Goal: Task Accomplishment & Management: Use online tool/utility

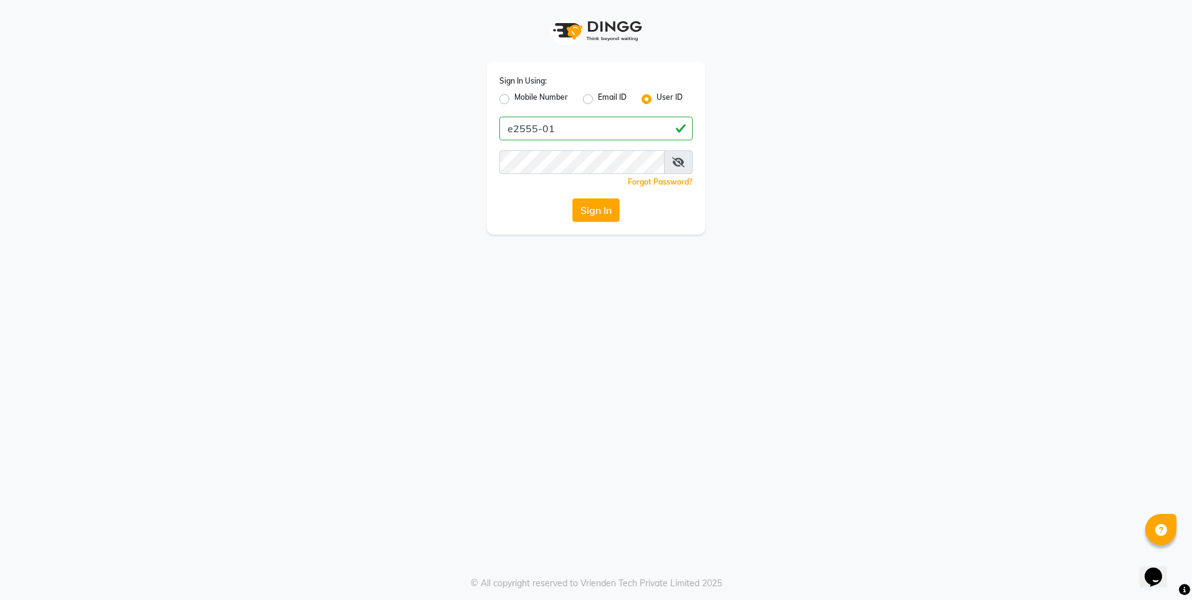
type input "e2555-01"
click at [577, 211] on button "Sign In" at bounding box center [595, 210] width 47 height 24
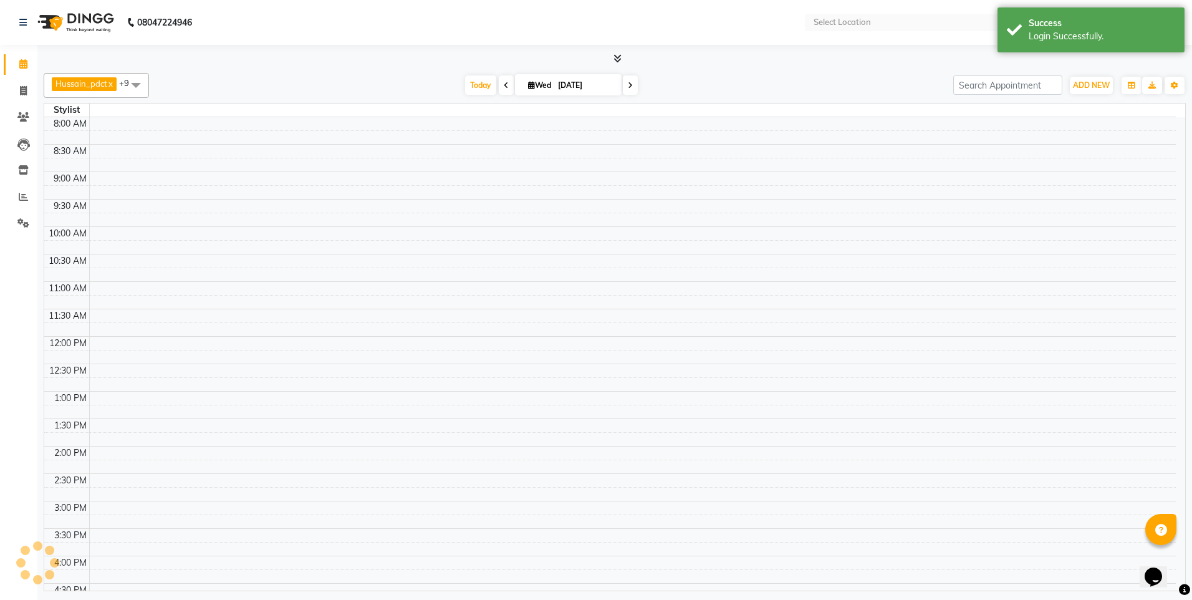
select select "en"
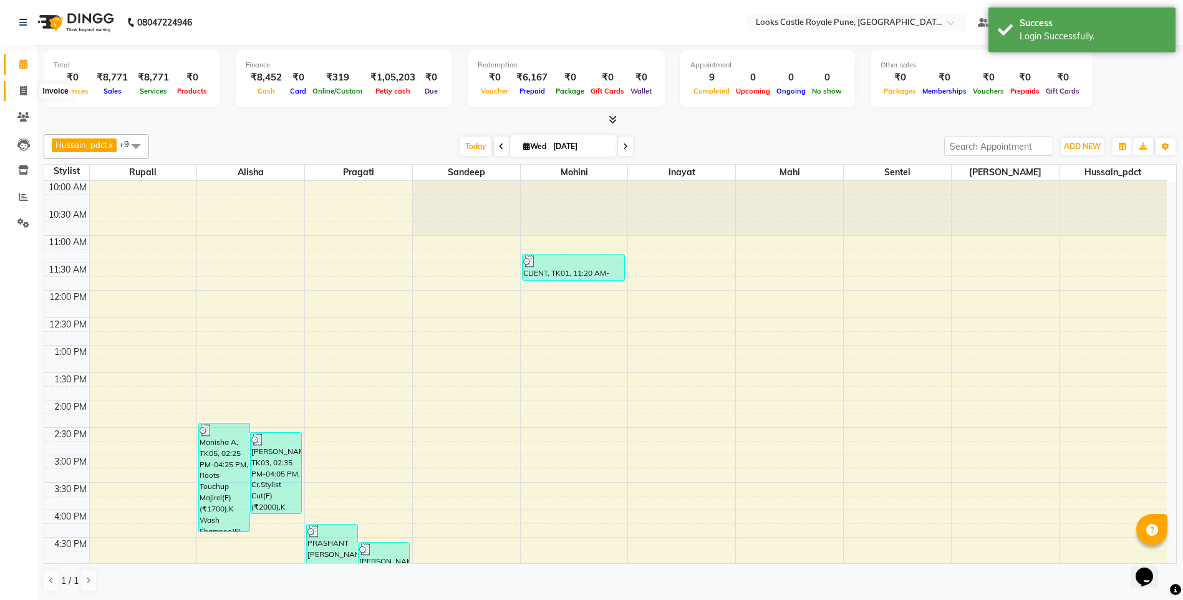
click at [21, 95] on icon at bounding box center [23, 90] width 7 height 9
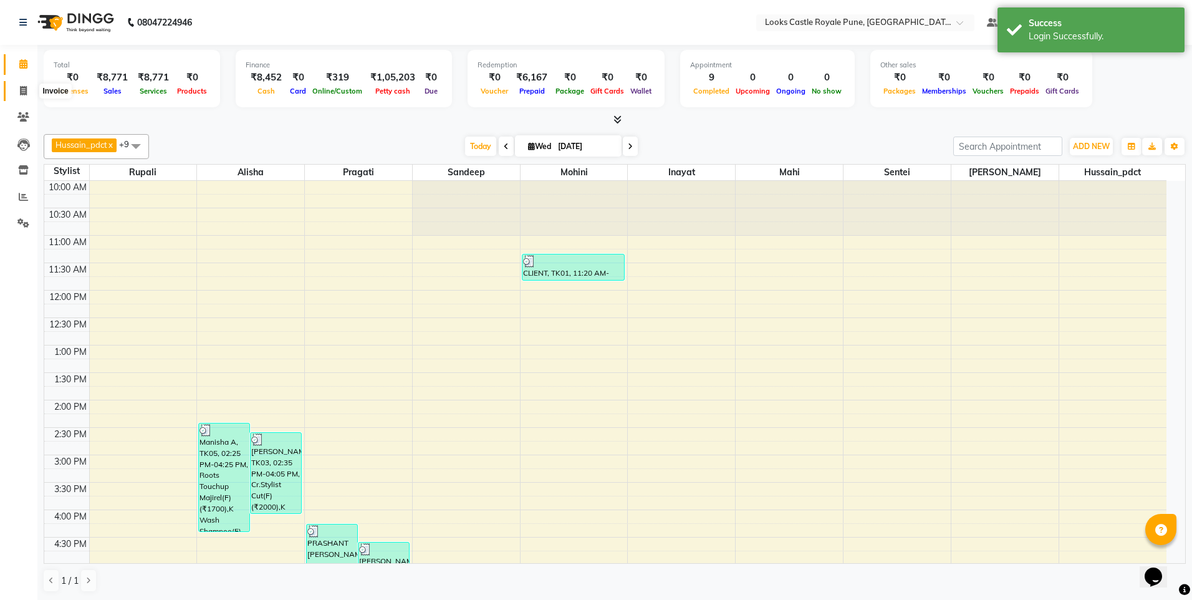
select select "5915"
select select "service"
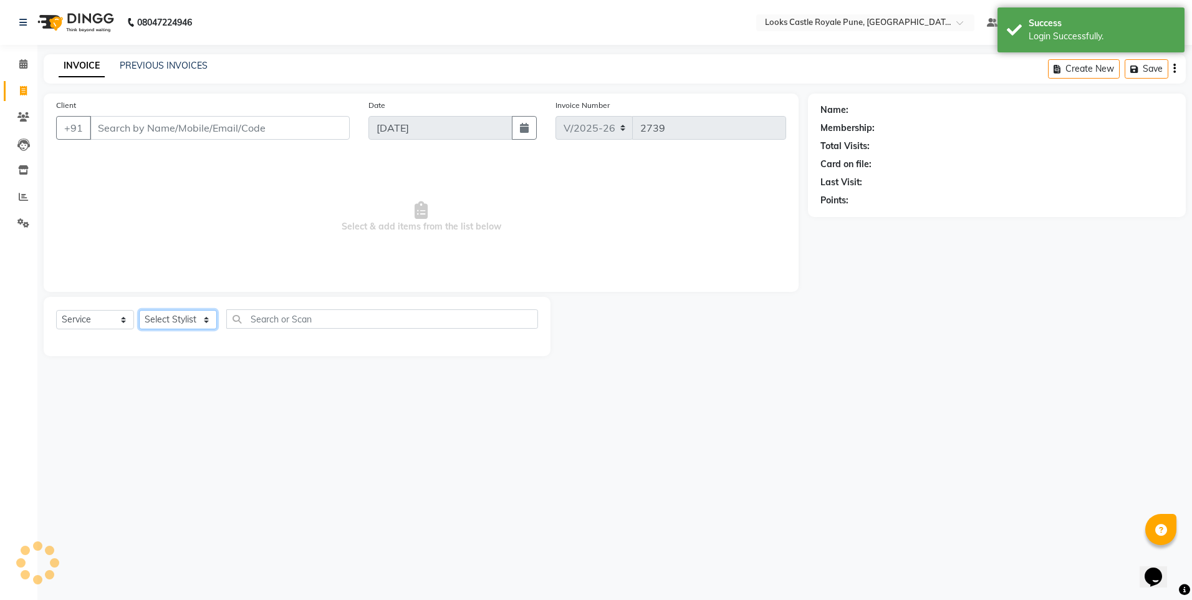
click at [158, 310] on select "Select Stylist" at bounding box center [178, 319] width 78 height 19
click at [154, 319] on select "Select Stylist" at bounding box center [178, 319] width 78 height 19
select select "57823"
click at [139, 310] on select "Select Stylist Akshay [PERSON_NAME] [PERSON_NAME] [PERSON_NAME] Danish [PERSON_…" at bounding box center [178, 319] width 78 height 19
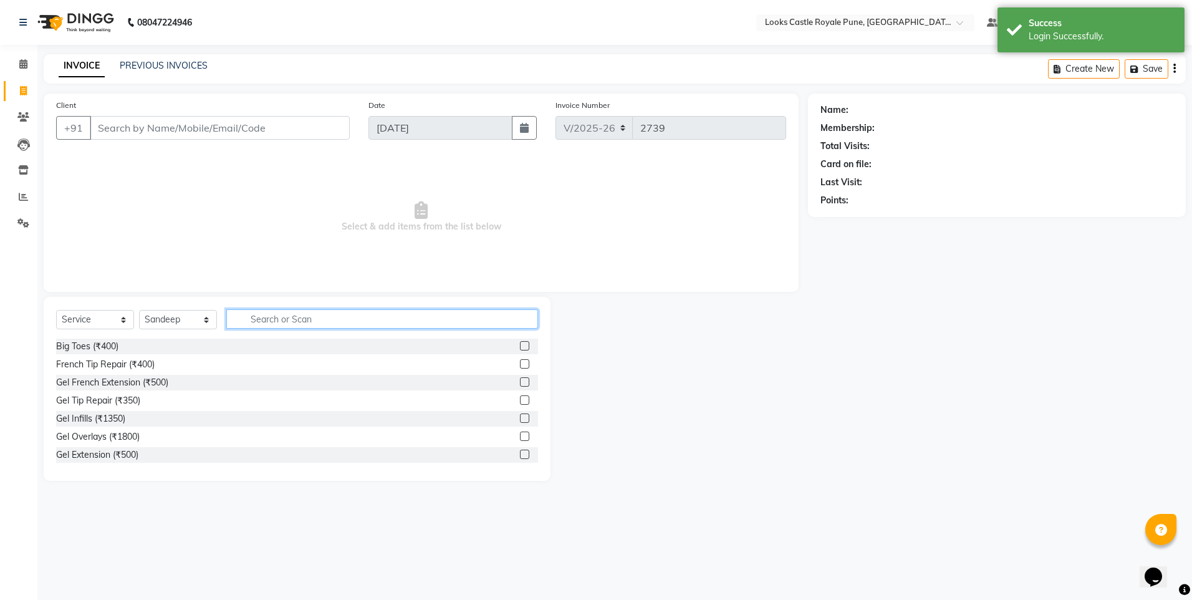
click at [314, 314] on input "text" at bounding box center [382, 318] width 312 height 19
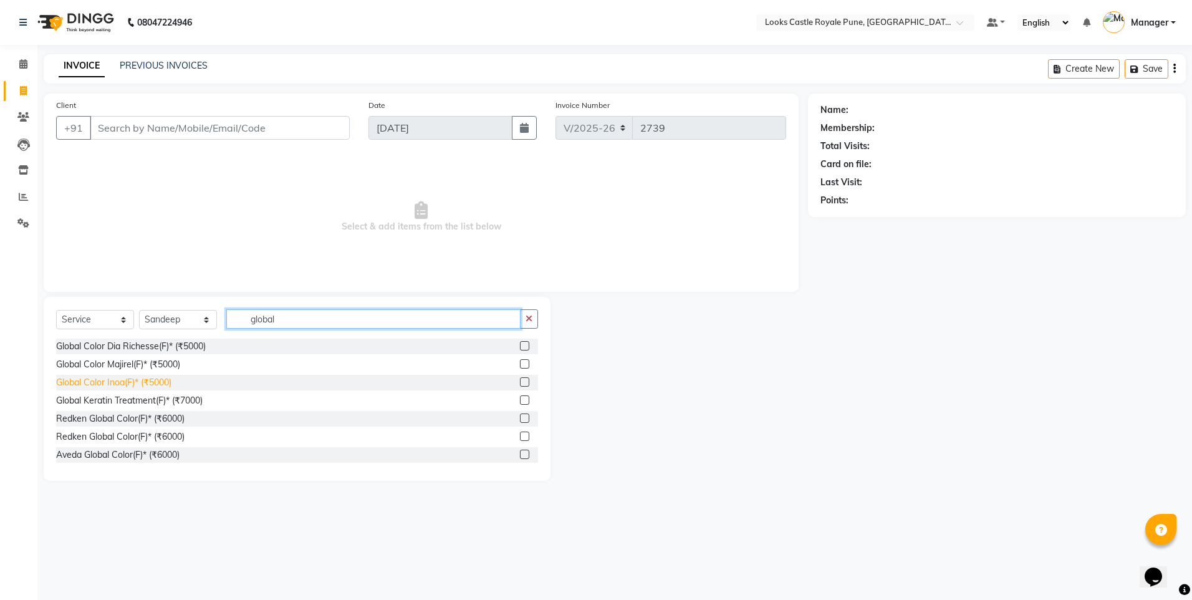
type input "global"
click at [163, 381] on div "Global Color Inoa(F)* (₹5000)" at bounding box center [113, 382] width 115 height 13
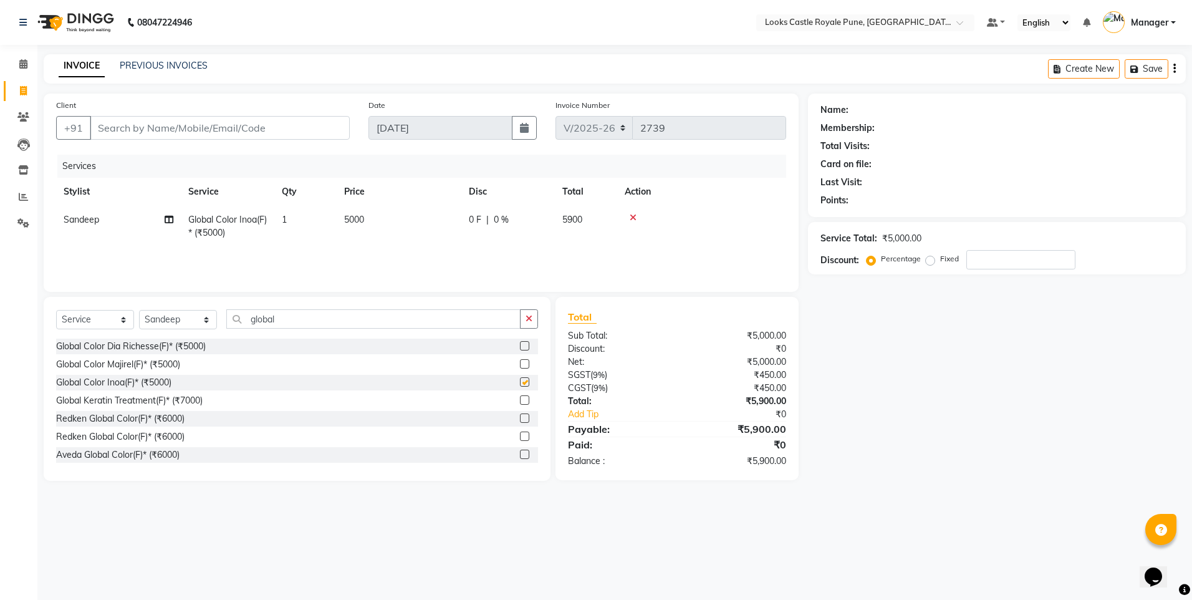
checkbox input "false"
click at [411, 210] on td "5000" at bounding box center [399, 226] width 125 height 41
select select "57823"
click at [417, 226] on input "5000" at bounding box center [458, 222] width 110 height 19
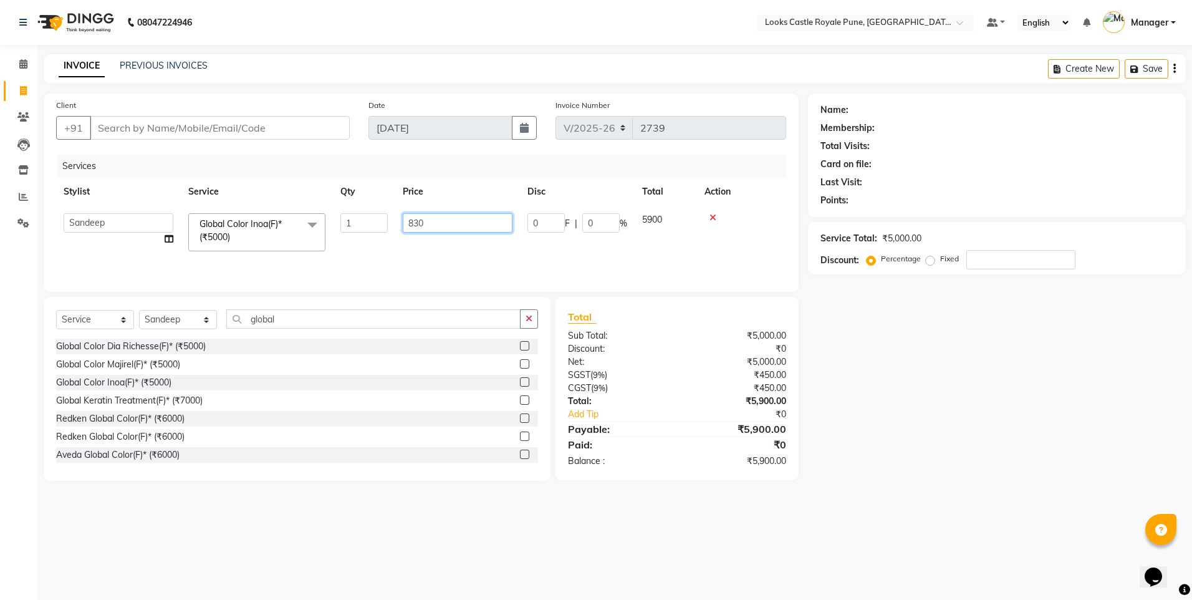
type input "8300"
click at [746, 325] on div "Total Sub Total: ₹5,000.00 Discount: ₹0 Net: ₹5,000.00 SGST ( 9% ) ₹450.00 CGST…" at bounding box center [677, 388] width 219 height 158
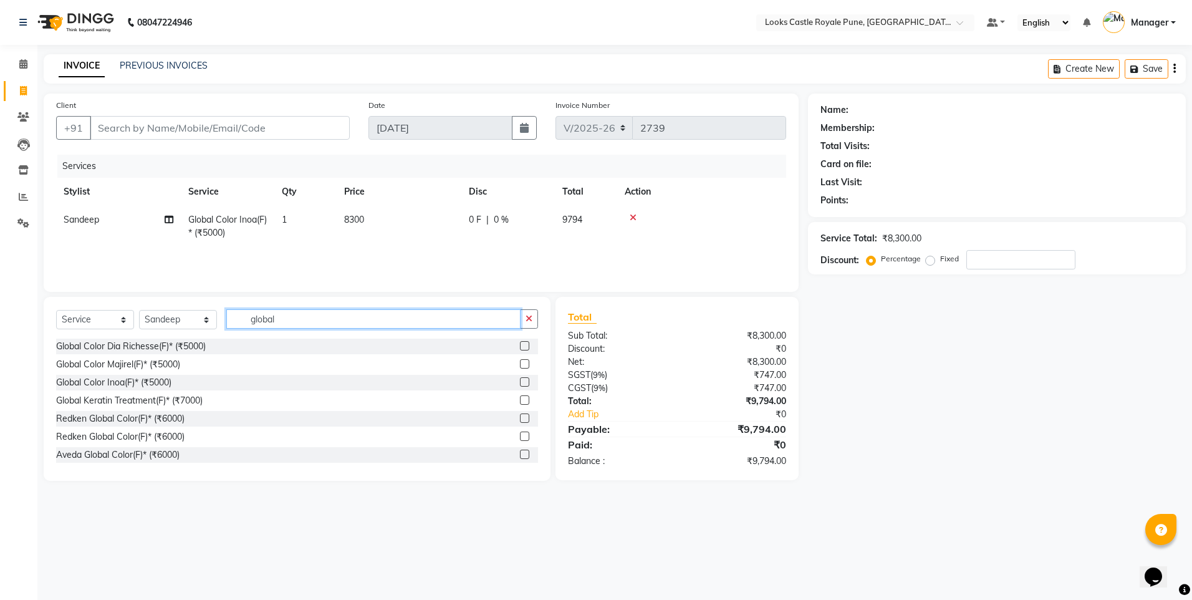
click at [256, 321] on input "global" at bounding box center [373, 318] width 294 height 19
click at [188, 317] on select "Select Stylist Akshay [PERSON_NAME] [PERSON_NAME] [PERSON_NAME] Danish [PERSON_…" at bounding box center [178, 319] width 78 height 19
select select "43040"
click at [139, 310] on select "Select Stylist Akshay [PERSON_NAME] [PERSON_NAME] [PERSON_NAME] Danish [PERSON_…" at bounding box center [178, 319] width 78 height 19
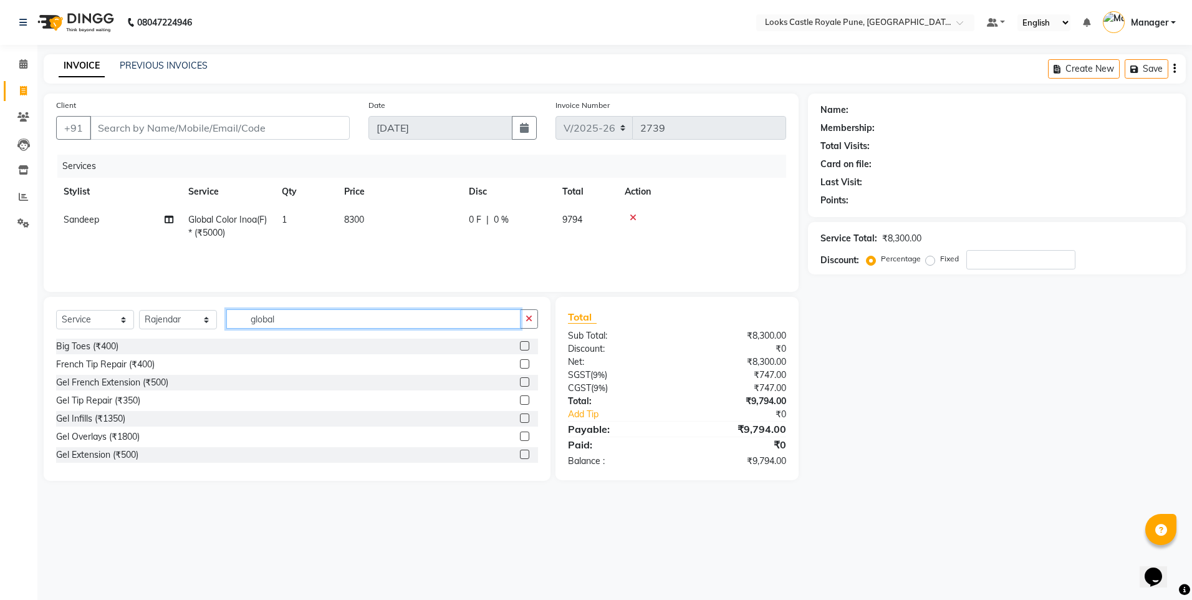
click at [255, 321] on input "global" at bounding box center [373, 318] width 294 height 19
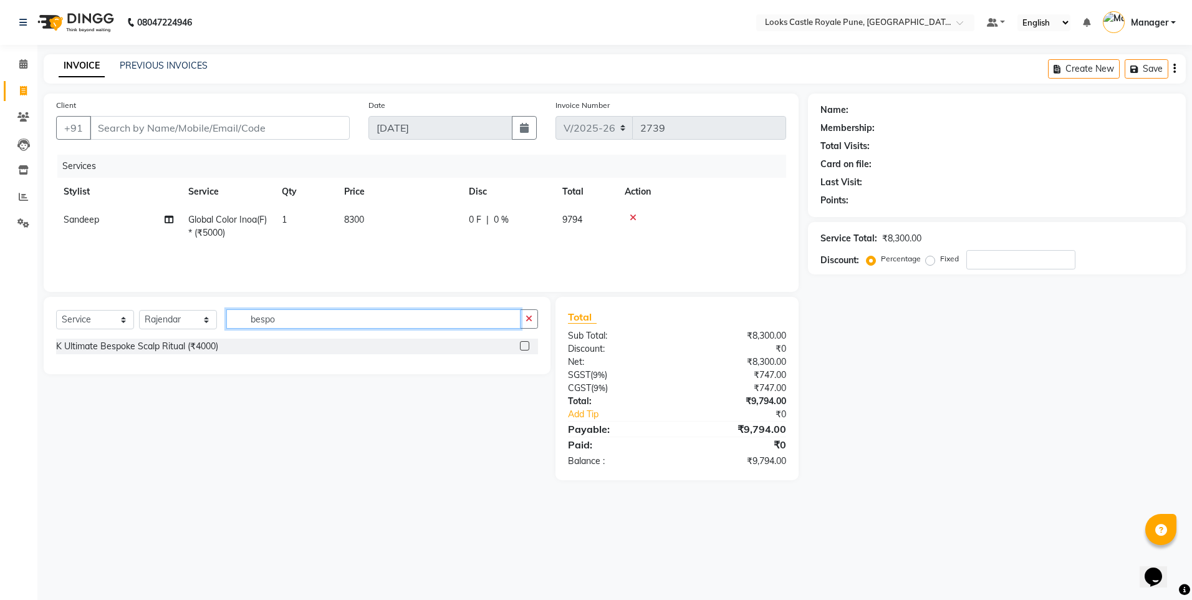
type input "bespo"
click at [150, 355] on div "K Ultimate Bespoke Scalp Ritual (₹4000)" at bounding box center [297, 347] width 482 height 18
click at [159, 345] on div "K Ultimate Bespoke Scalp Ritual (₹4000)" at bounding box center [137, 346] width 162 height 13
checkbox input "false"
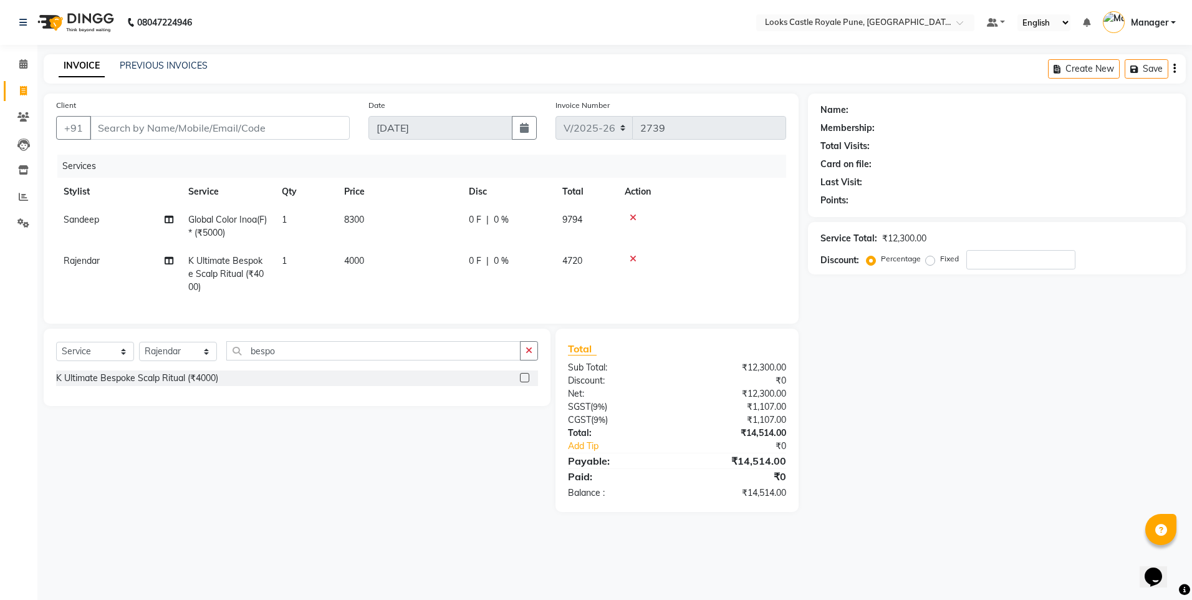
click at [362, 261] on span "4000" at bounding box center [354, 260] width 20 height 11
select select "43040"
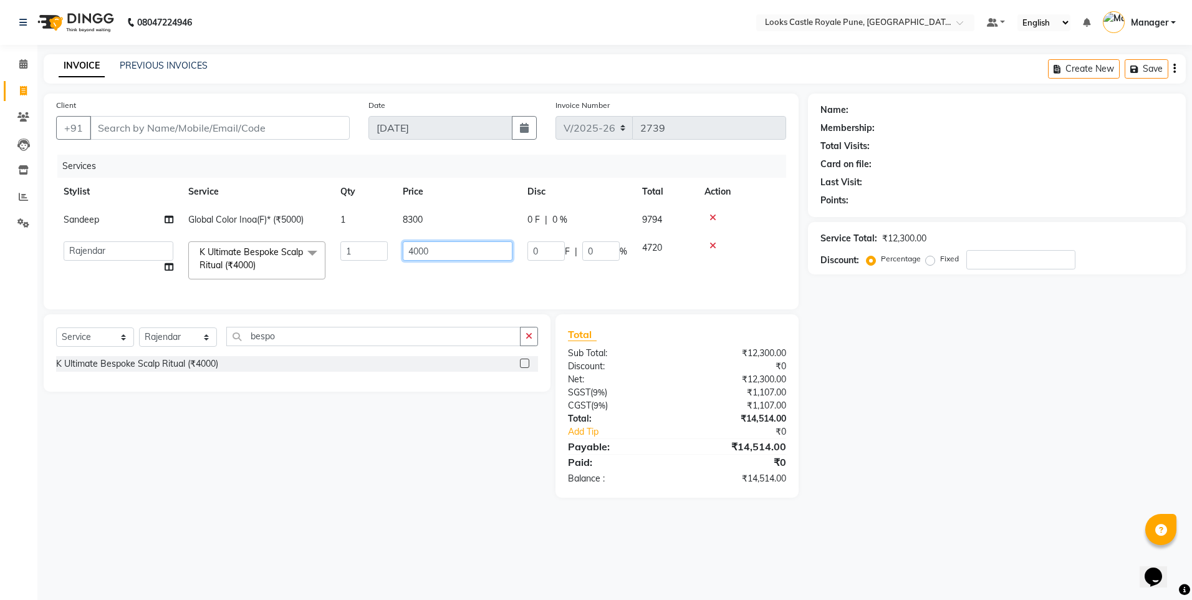
click at [415, 252] on input "4000" at bounding box center [458, 250] width 110 height 19
type input "5500"
click at [704, 426] on div "Total Sub Total: ₹12,300.00 Discount: ₹0 Net: ₹12,300.00 SGST ( 9% ) ₹1,107.00 …" at bounding box center [677, 406] width 219 height 158
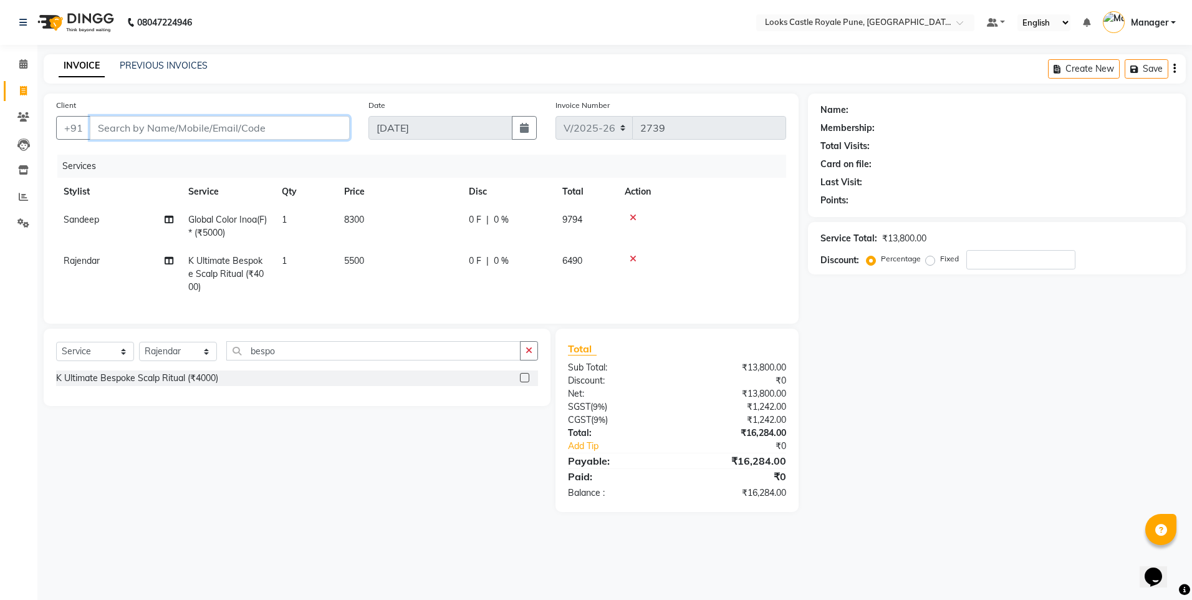
click at [180, 133] on input "Client" at bounding box center [220, 128] width 260 height 24
click at [228, 224] on span "Global Color Inoa(F)* (₹5000)" at bounding box center [227, 226] width 79 height 24
select select "57823"
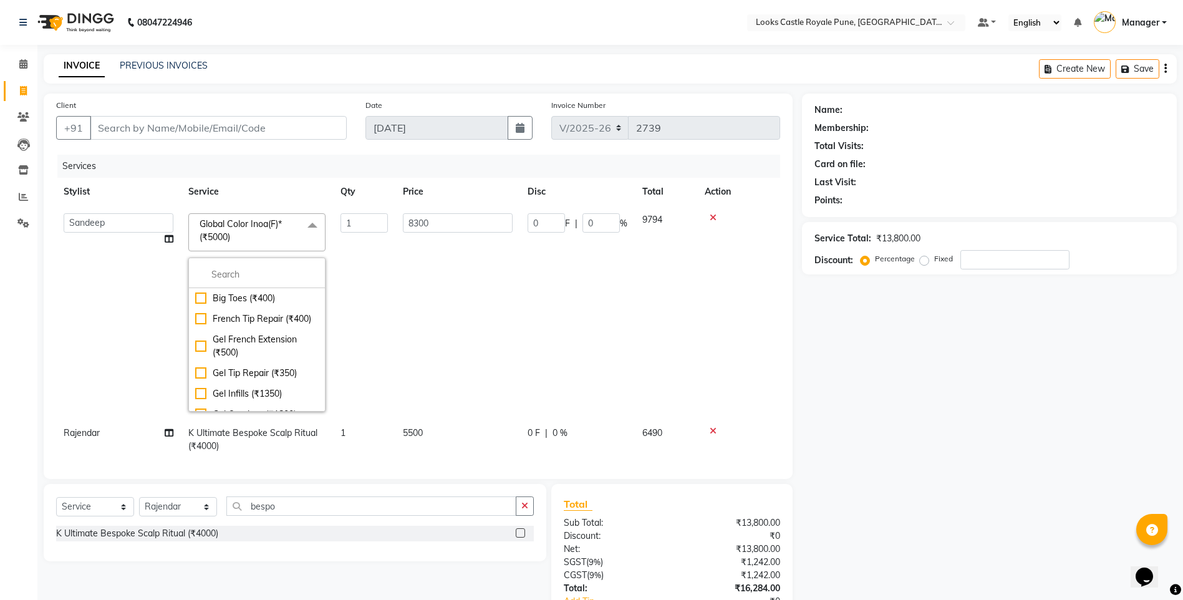
click at [273, 243] on span "Global Color Inoa(F)* (₹5000) x" at bounding box center [251, 231] width 110 height 27
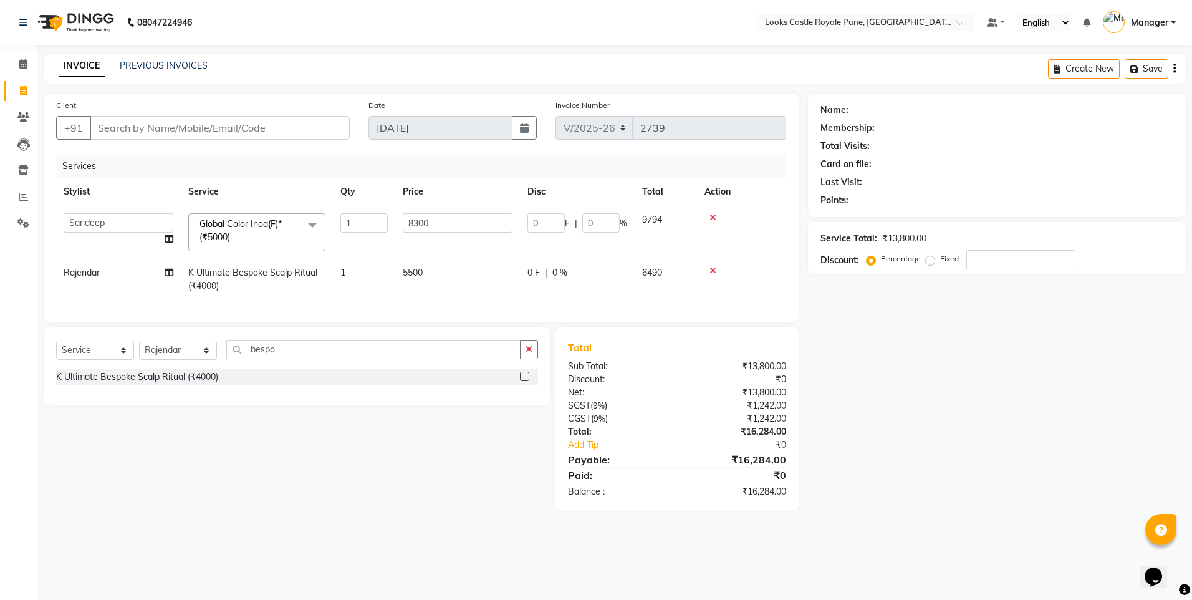
click at [273, 241] on span "Global Color Inoa(F)* (₹5000) x" at bounding box center [251, 231] width 110 height 27
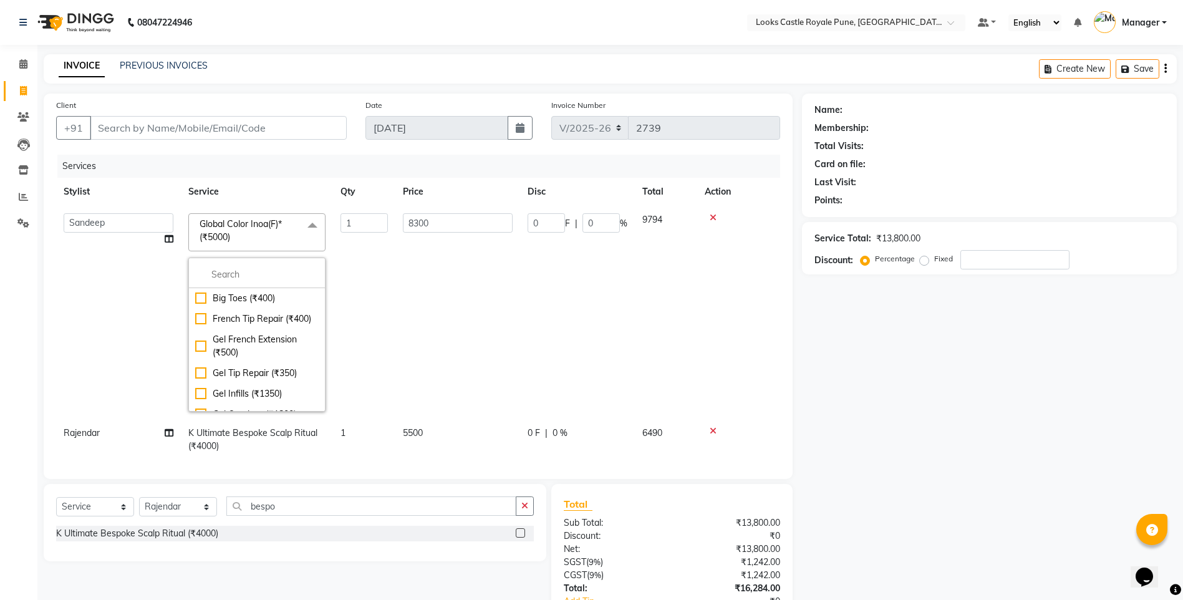
click at [273, 241] on span "Global Color Inoa(F)* (₹5000) x" at bounding box center [251, 231] width 110 height 27
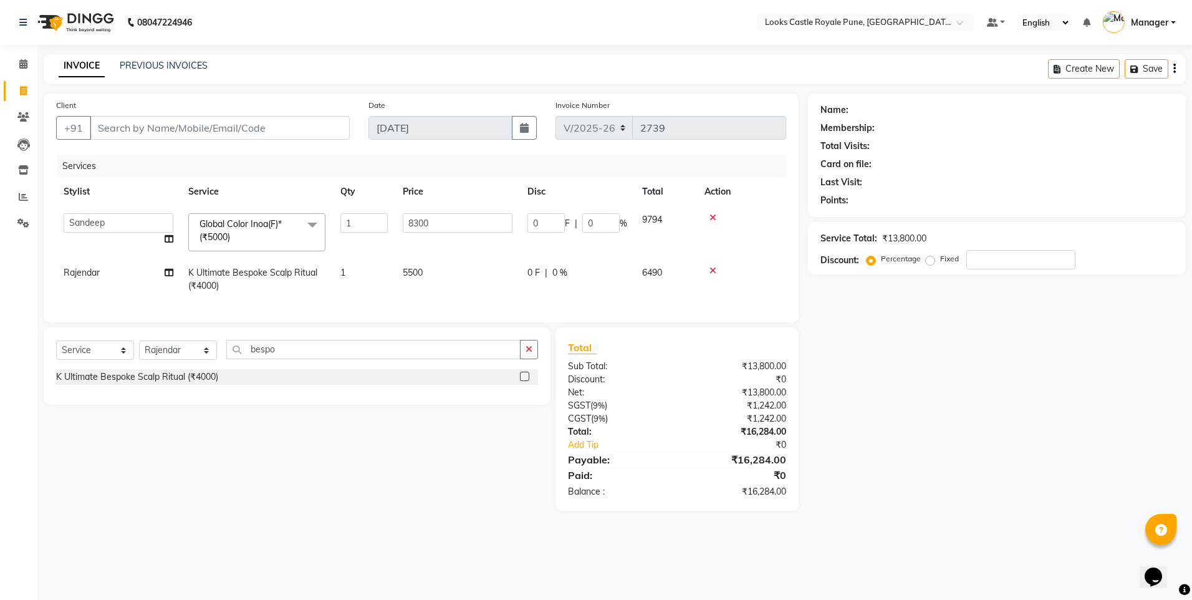
click at [273, 241] on span "Global Color Inoa(F)* (₹5000) x" at bounding box center [251, 231] width 110 height 27
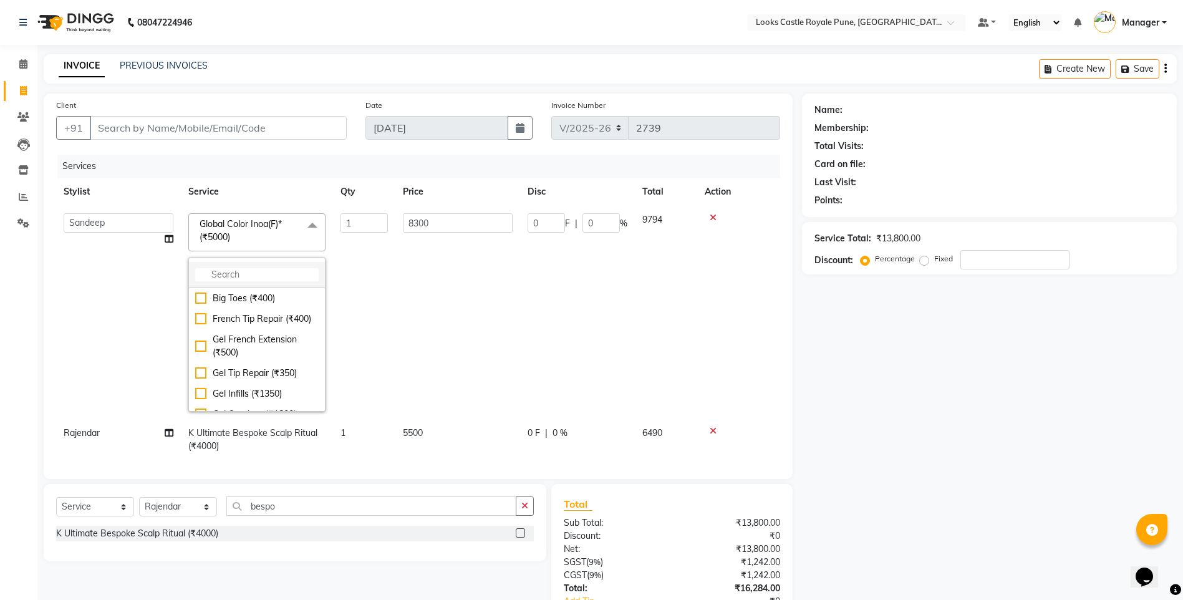
click at [262, 277] on input "multiselect-search" at bounding box center [256, 274] width 123 height 13
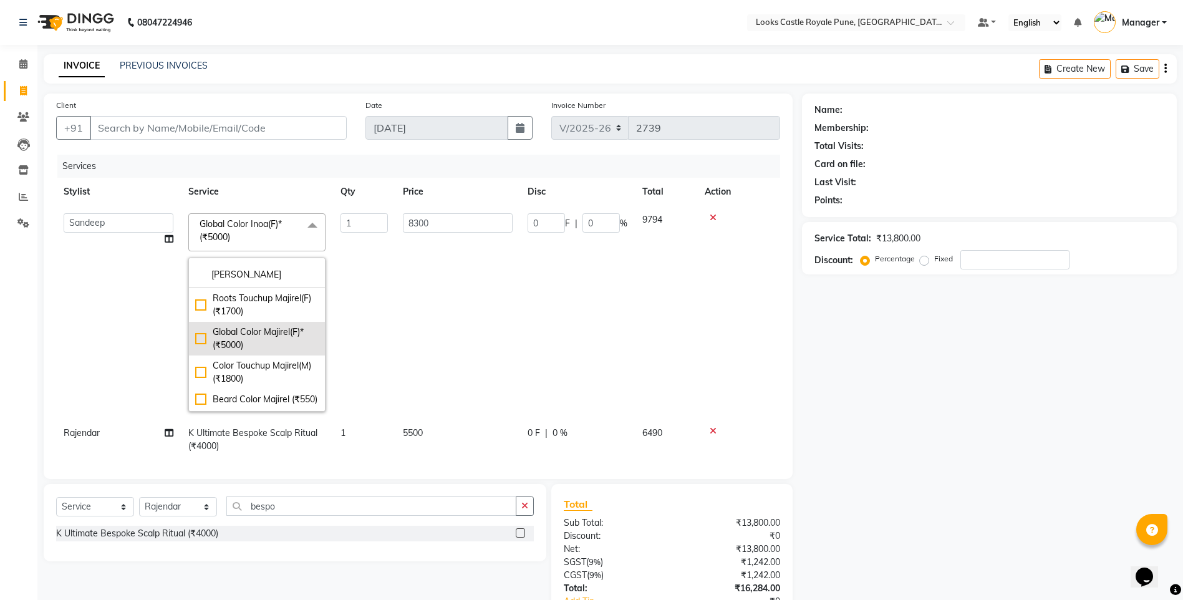
type input "[PERSON_NAME]"
click at [272, 338] on div "Global Color Majirel(F)* (₹5000)" at bounding box center [256, 338] width 123 height 26
checkbox input "true"
click at [428, 223] on input "5000" at bounding box center [458, 222] width 110 height 19
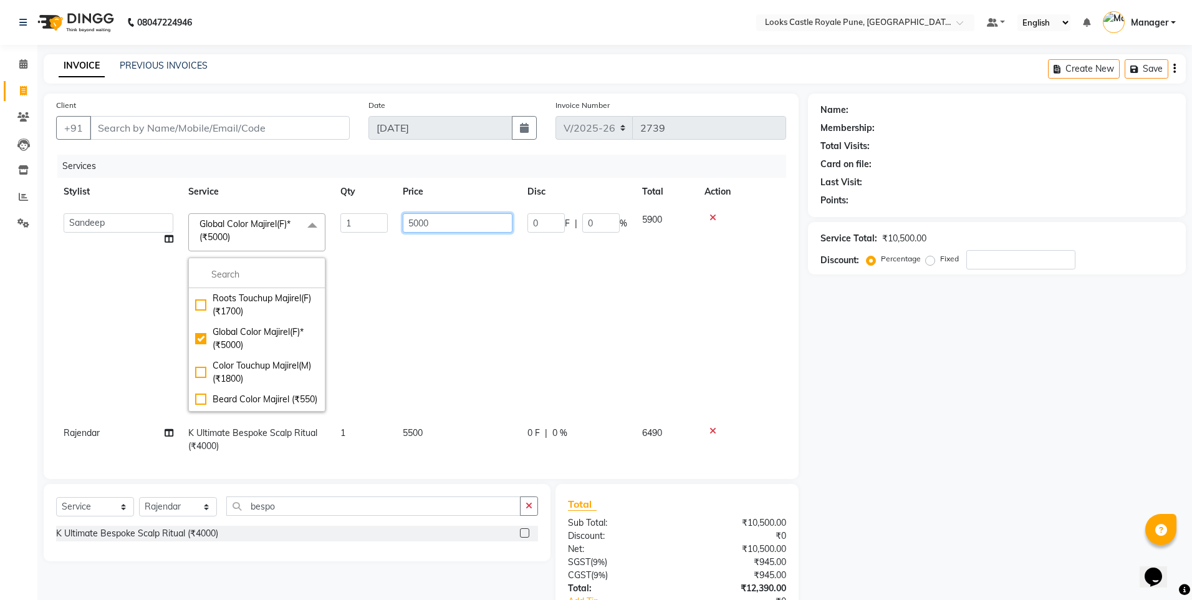
click at [428, 223] on input "5000" at bounding box center [458, 222] width 110 height 19
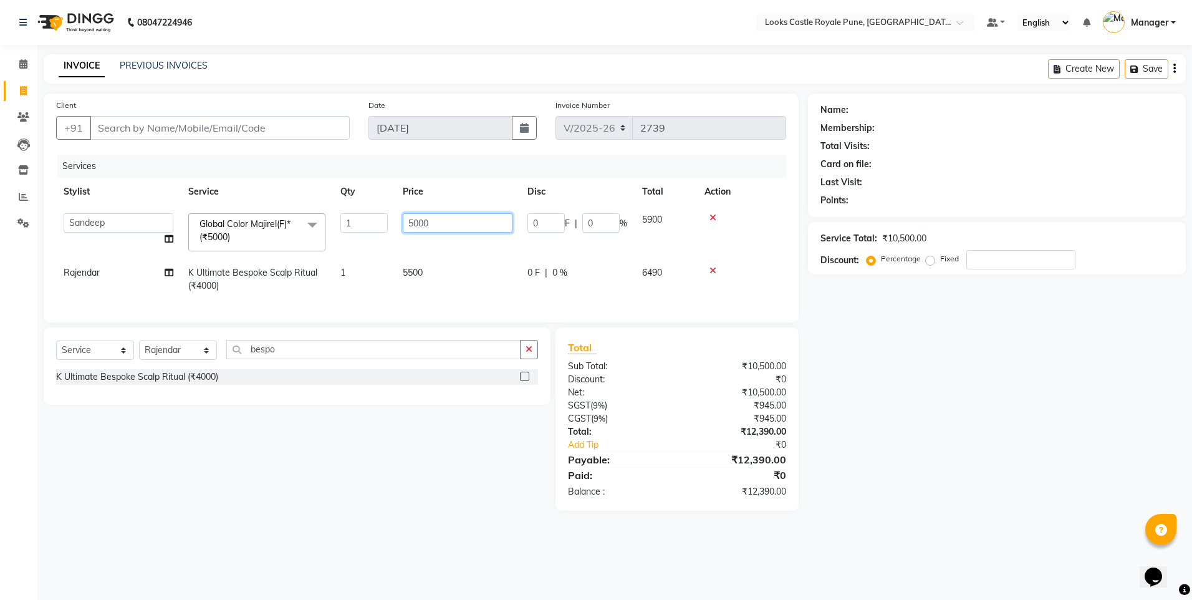
click at [408, 221] on input "5000" at bounding box center [458, 222] width 110 height 19
type input "8300"
click at [650, 438] on div "Total:" at bounding box center [618, 431] width 118 height 13
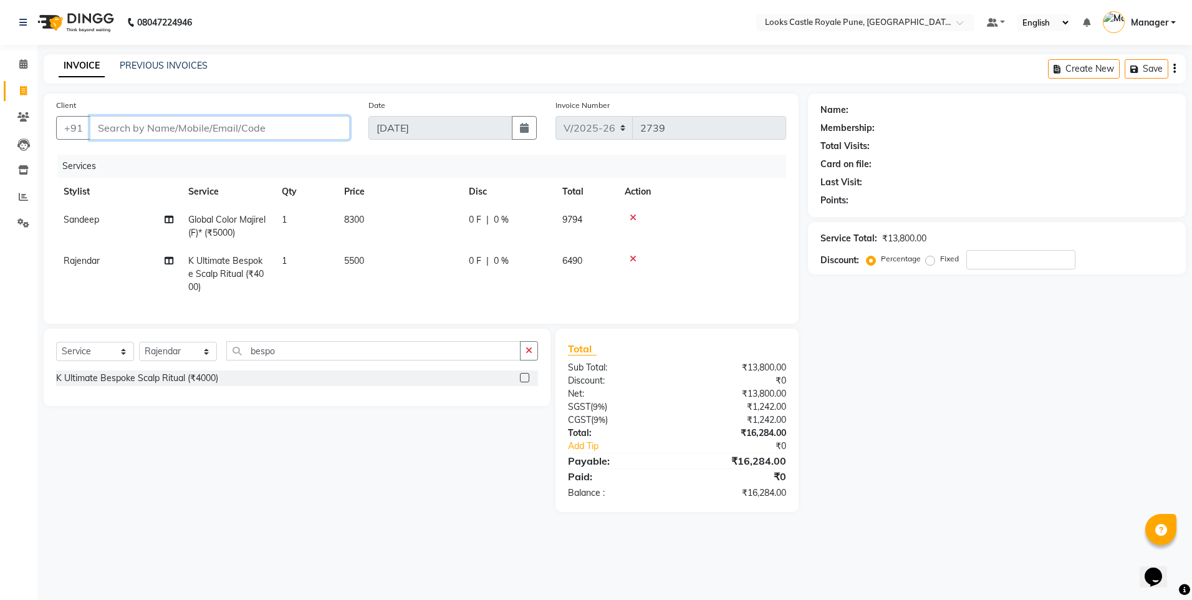
click at [267, 125] on input "Client" at bounding box center [220, 128] width 260 height 24
paste input "8956351919"
type input "8956351919"
type input "0"
type input "8956351919"
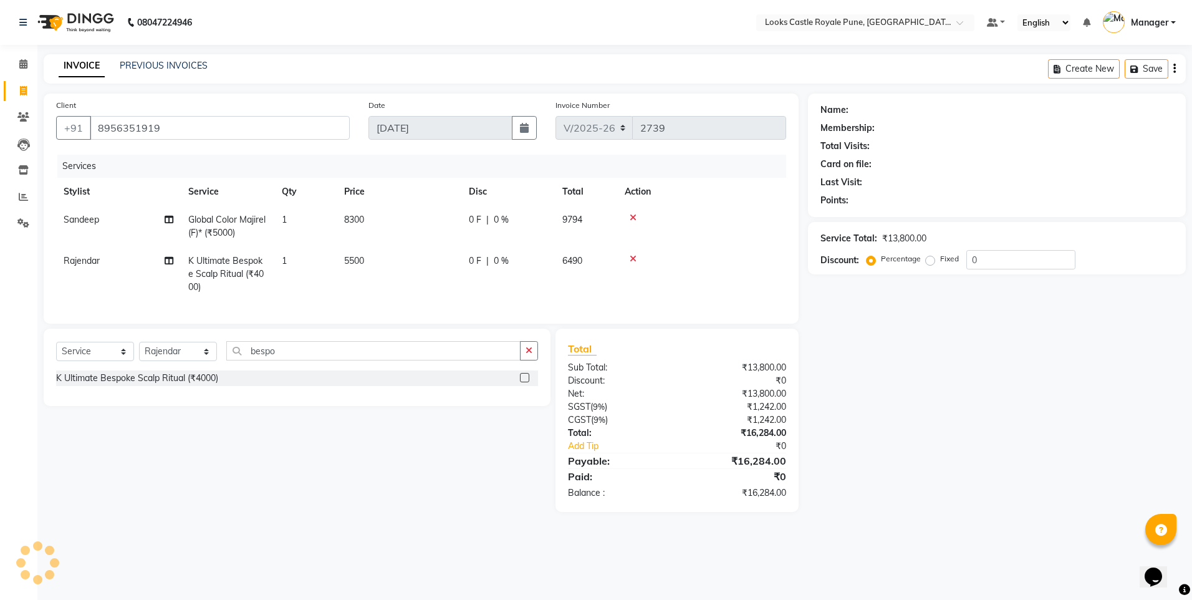
select select "1: Object"
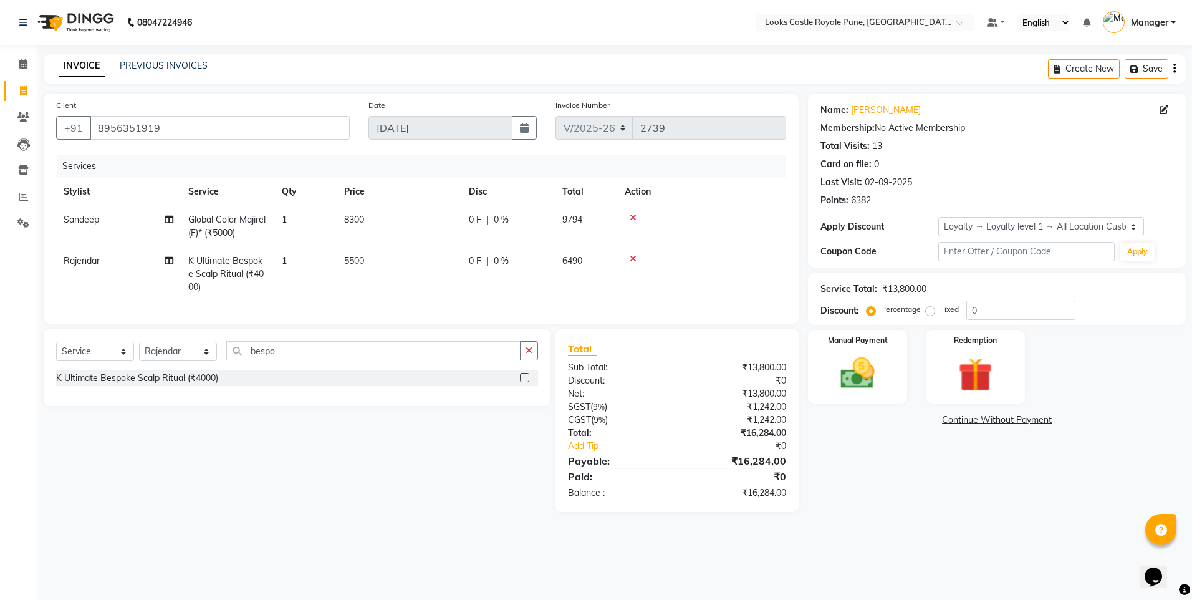
click at [631, 259] on icon at bounding box center [633, 258] width 7 height 9
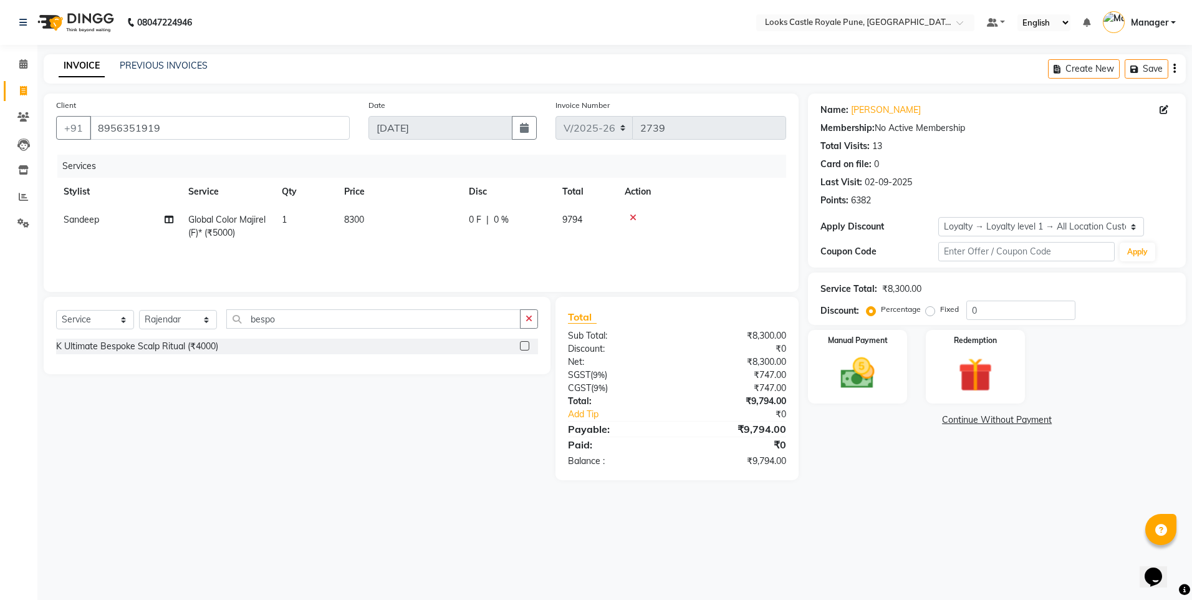
click at [632, 216] on icon at bounding box center [633, 217] width 7 height 9
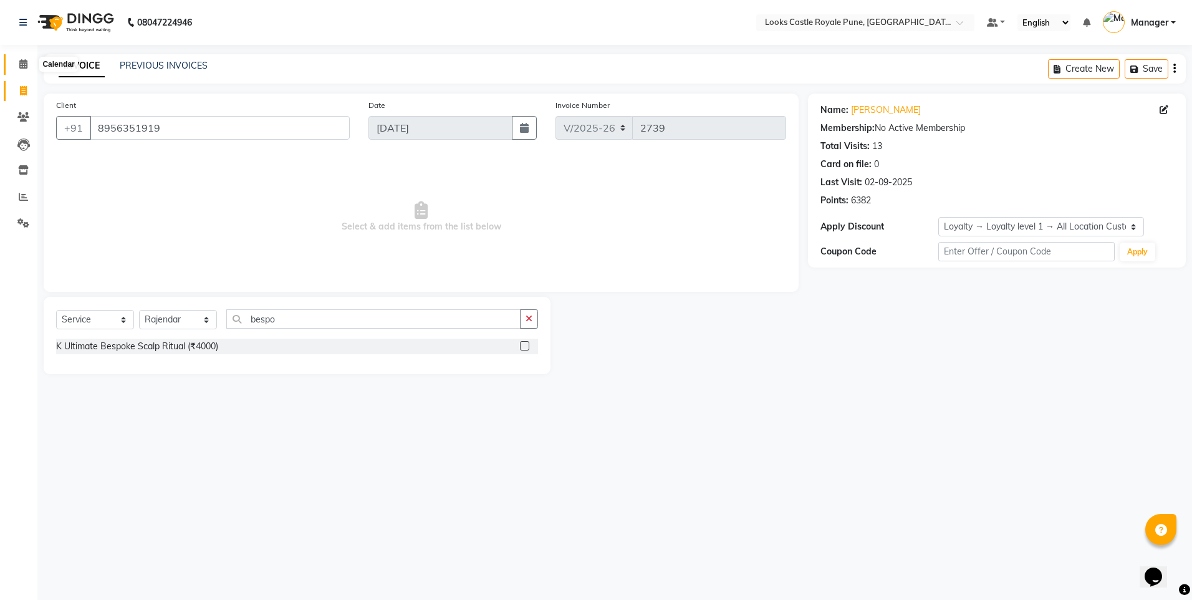
click at [19, 67] on icon at bounding box center [23, 63] width 8 height 9
